Goal: Transaction & Acquisition: Purchase product/service

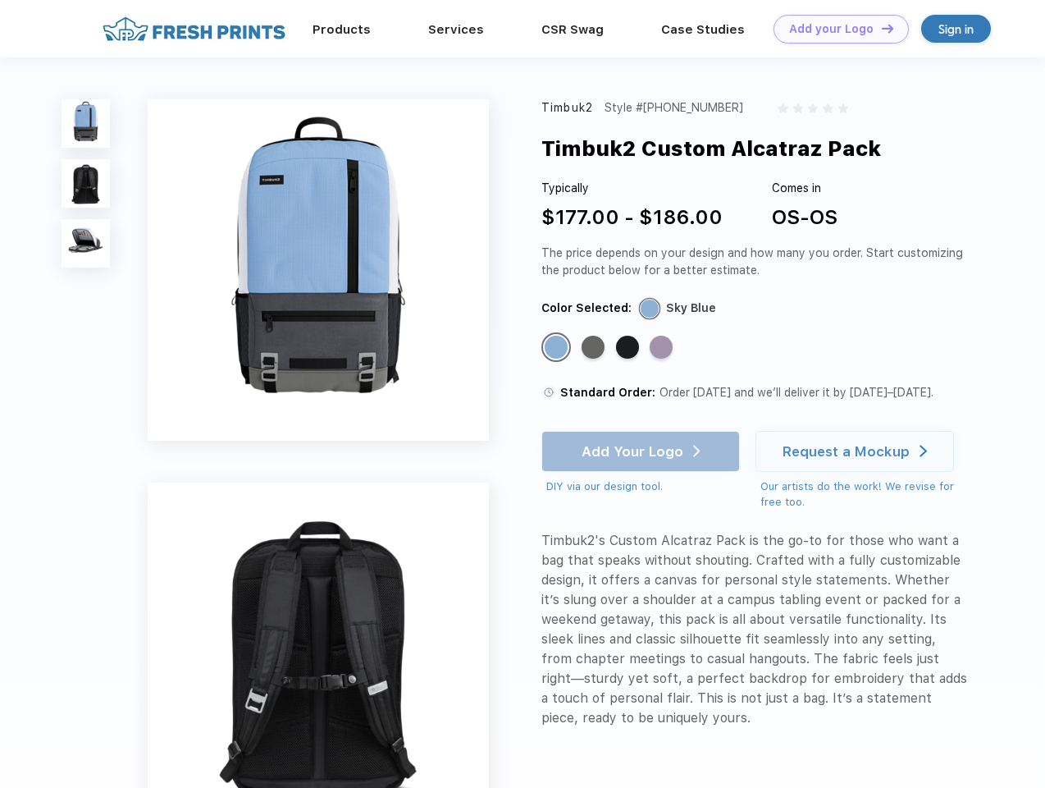
click at [835, 29] on link "Add your Logo Design Tool" at bounding box center [841, 29] width 135 height 29
click at [0, 0] on div "Design Tool" at bounding box center [0, 0] width 0 height 0
click at [880, 28] on link "Add your Logo Design Tool" at bounding box center [841, 29] width 135 height 29
click at [86, 123] on img at bounding box center [86, 123] width 48 height 48
click at [86, 184] on img at bounding box center [86, 183] width 48 height 48
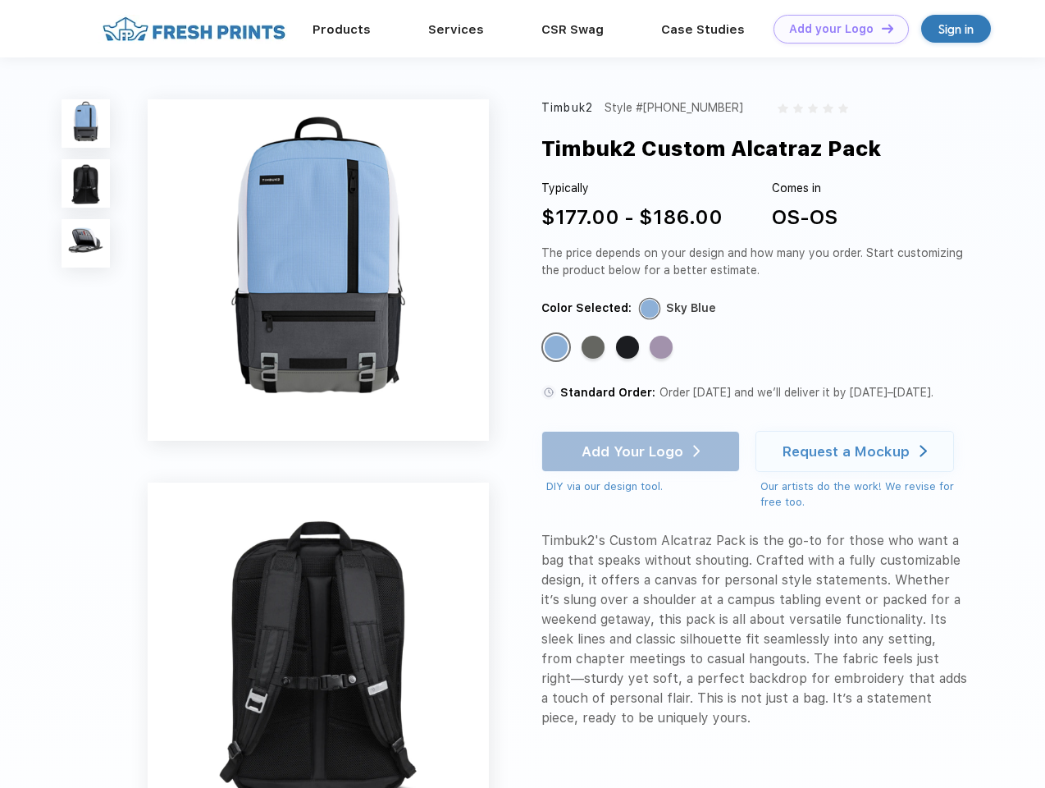
click at [86, 244] on img at bounding box center [86, 243] width 48 height 48
click at [558, 348] on div "Standard Color" at bounding box center [556, 347] width 23 height 23
click at [595, 348] on div "Standard Color" at bounding box center [593, 347] width 23 height 23
click at [629, 348] on div "Standard Color" at bounding box center [627, 347] width 23 height 23
click at [663, 348] on div "Standard Color" at bounding box center [661, 347] width 23 height 23
